Goal: Obtain resource: Download file/media

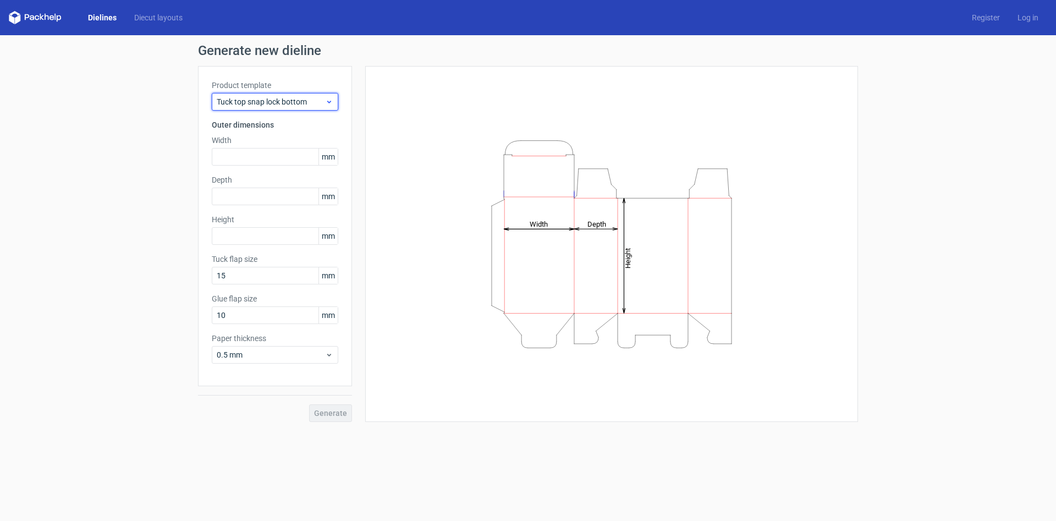
click at [305, 103] on span "Tuck top snap lock bottom" at bounding box center [271, 101] width 108 height 11
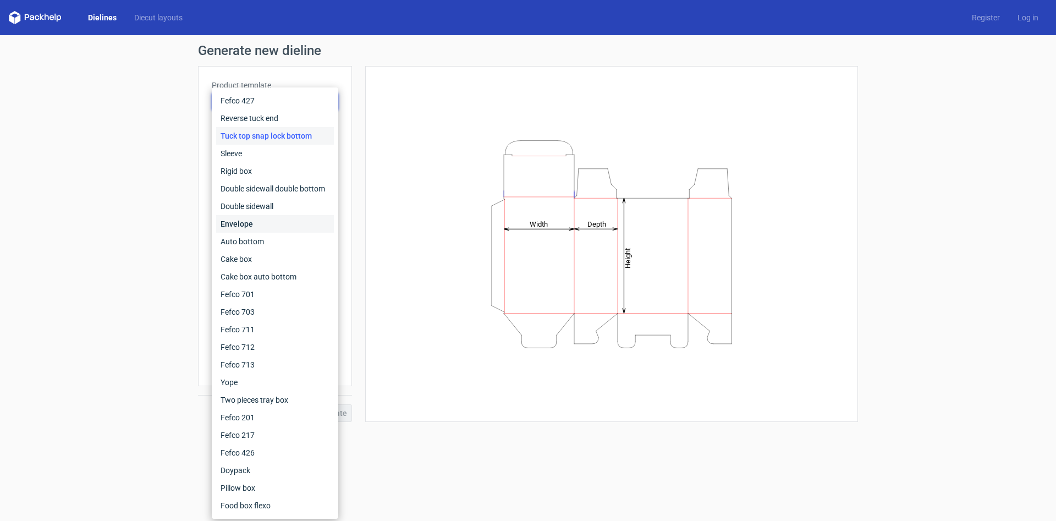
click at [238, 226] on div "Envelope" at bounding box center [275, 224] width 118 height 18
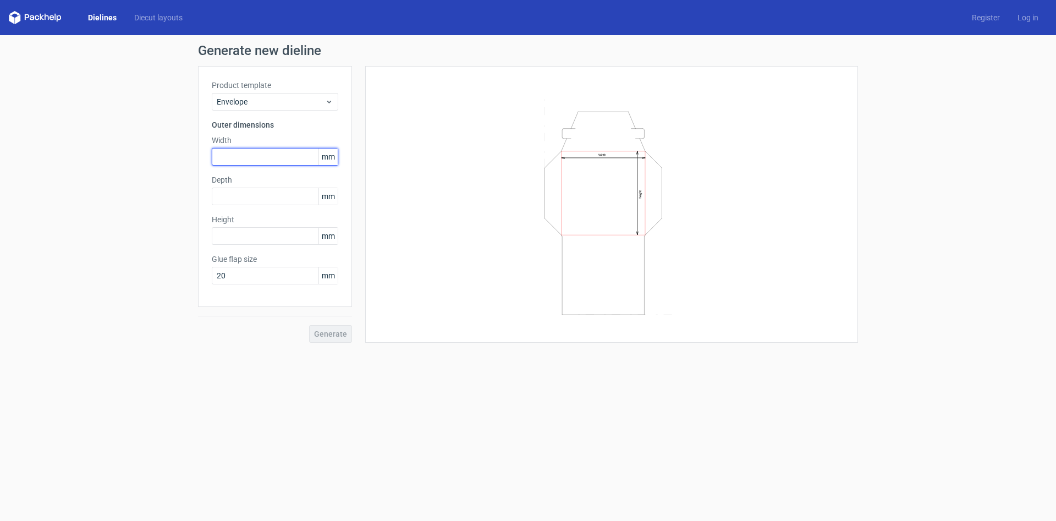
click at [283, 164] on input "text" at bounding box center [275, 157] width 127 height 18
drag, startPoint x: 175, startPoint y: 163, endPoint x: 370, endPoint y: 152, distance: 194.5
click at [212, 157] on input "text" at bounding box center [275, 157] width 127 height 18
type input "121"
type input "2"
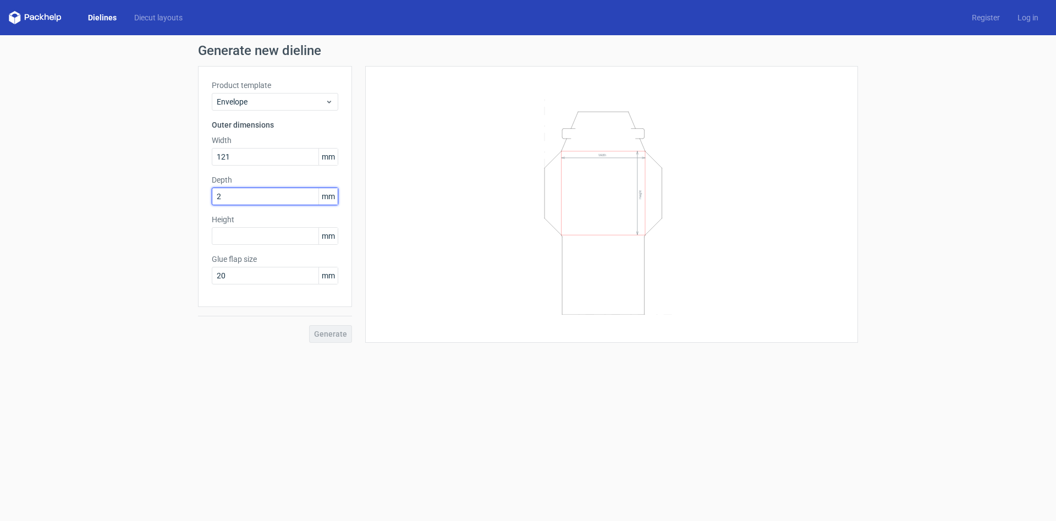
type input "25"
type input "1"
type input "270"
click at [332, 340] on button "Generate" at bounding box center [330, 334] width 43 height 18
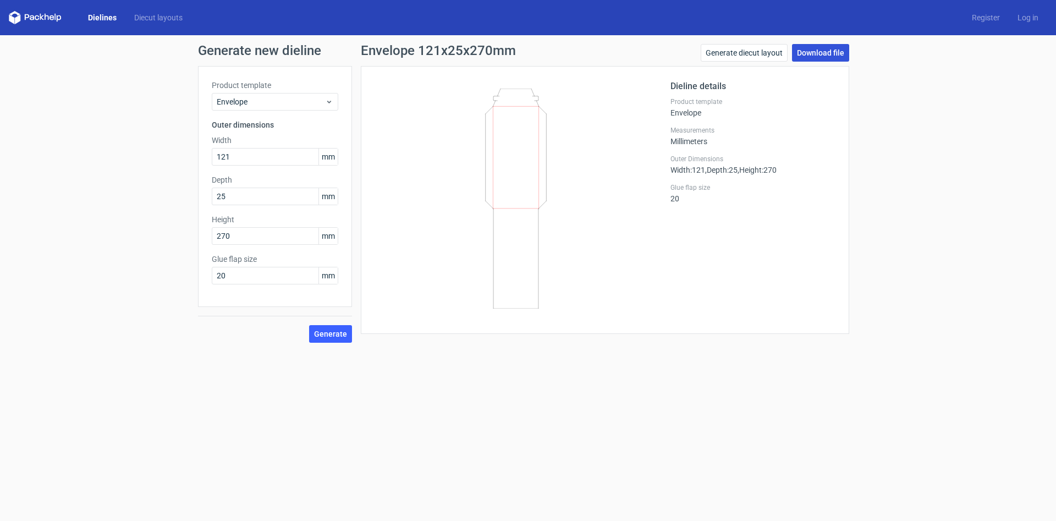
click at [823, 54] on link "Download file" at bounding box center [820, 53] width 57 height 18
click at [281, 97] on span "Envelope" at bounding box center [271, 101] width 108 height 11
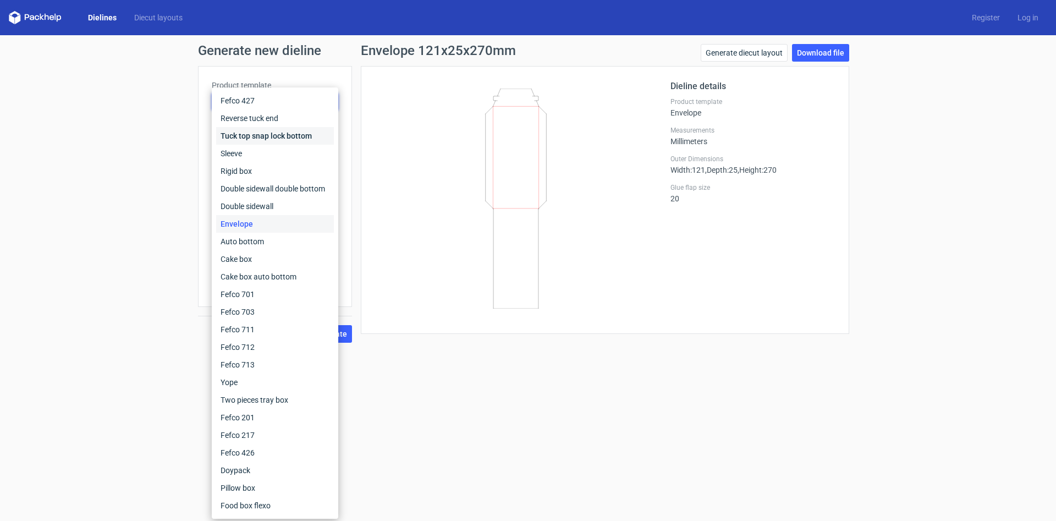
click at [289, 134] on div "Tuck top snap lock bottom" at bounding box center [275, 136] width 118 height 18
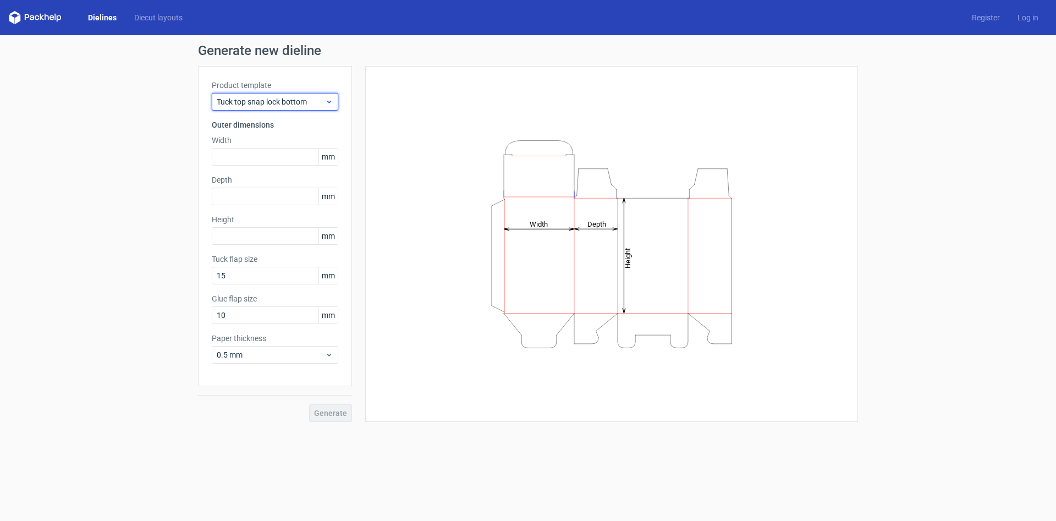
click at [273, 98] on span "Tuck top snap lock bottom" at bounding box center [271, 101] width 108 height 11
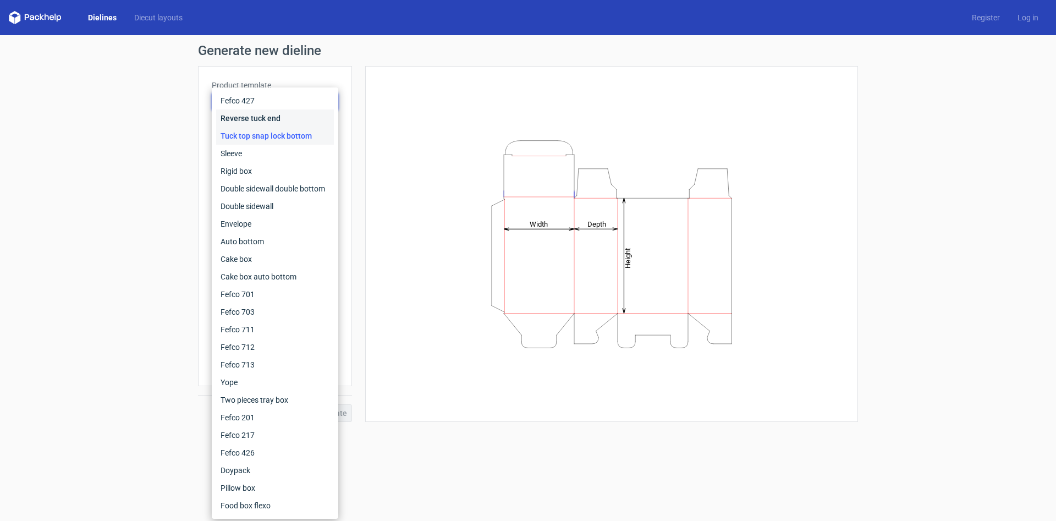
click at [275, 123] on div "Reverse tuck end" at bounding box center [275, 118] width 118 height 18
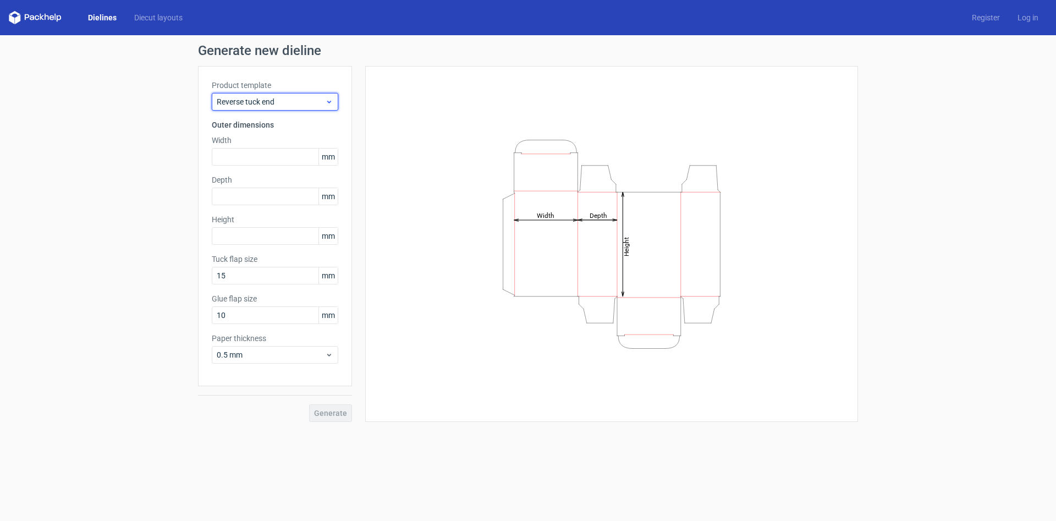
click at [290, 105] on span "Reverse tuck end" at bounding box center [271, 101] width 108 height 11
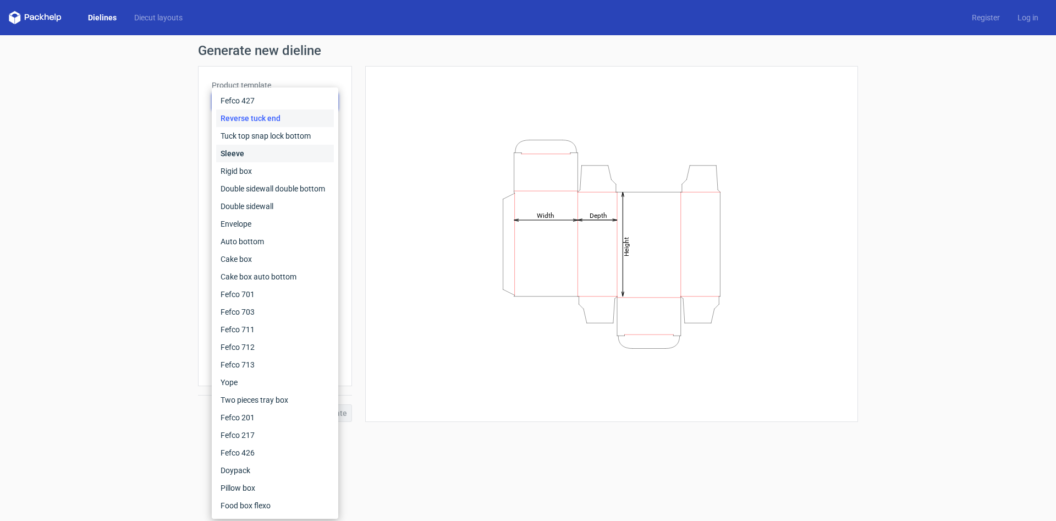
click at [257, 152] on div "Sleeve" at bounding box center [275, 154] width 118 height 18
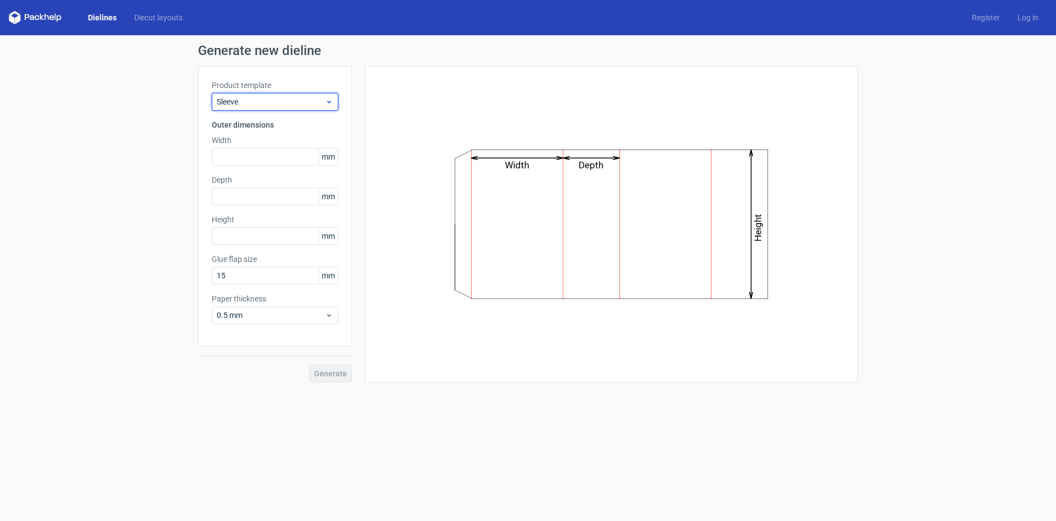
click at [286, 100] on span "Sleeve" at bounding box center [271, 101] width 108 height 11
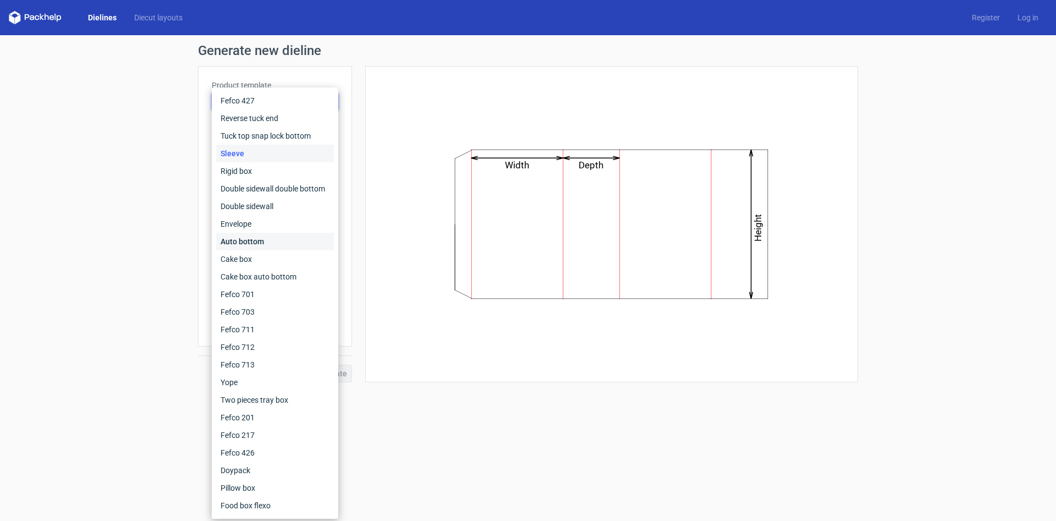
click at [255, 243] on div "Auto bottom" at bounding box center [275, 242] width 118 height 18
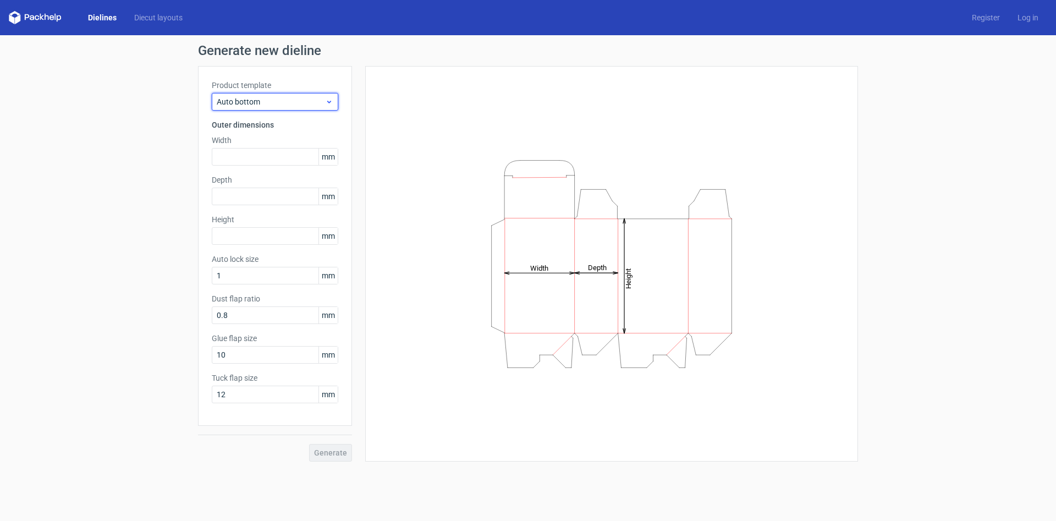
click at [298, 103] on span "Auto bottom" at bounding box center [271, 101] width 108 height 11
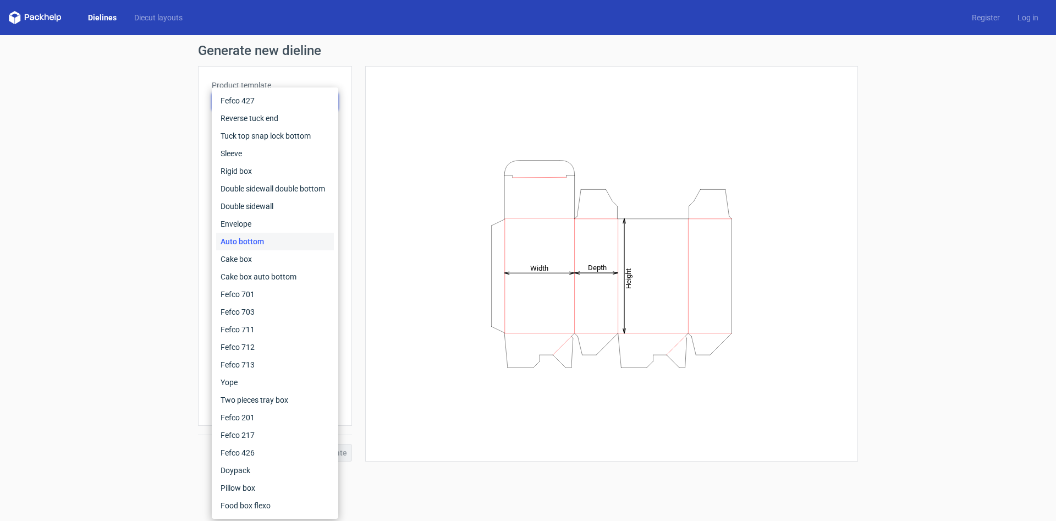
click at [503, 445] on div "Height Depth Width" at bounding box center [611, 264] width 465 height 368
